Goal: Task Accomplishment & Management: Use online tool/utility

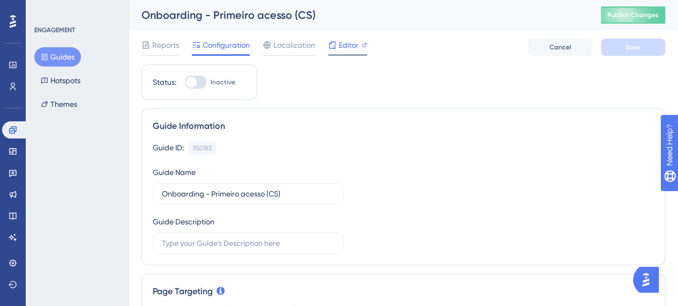
click at [347, 40] on span "Editor" at bounding box center [349, 45] width 20 height 13
